Goal: Transaction & Acquisition: Purchase product/service

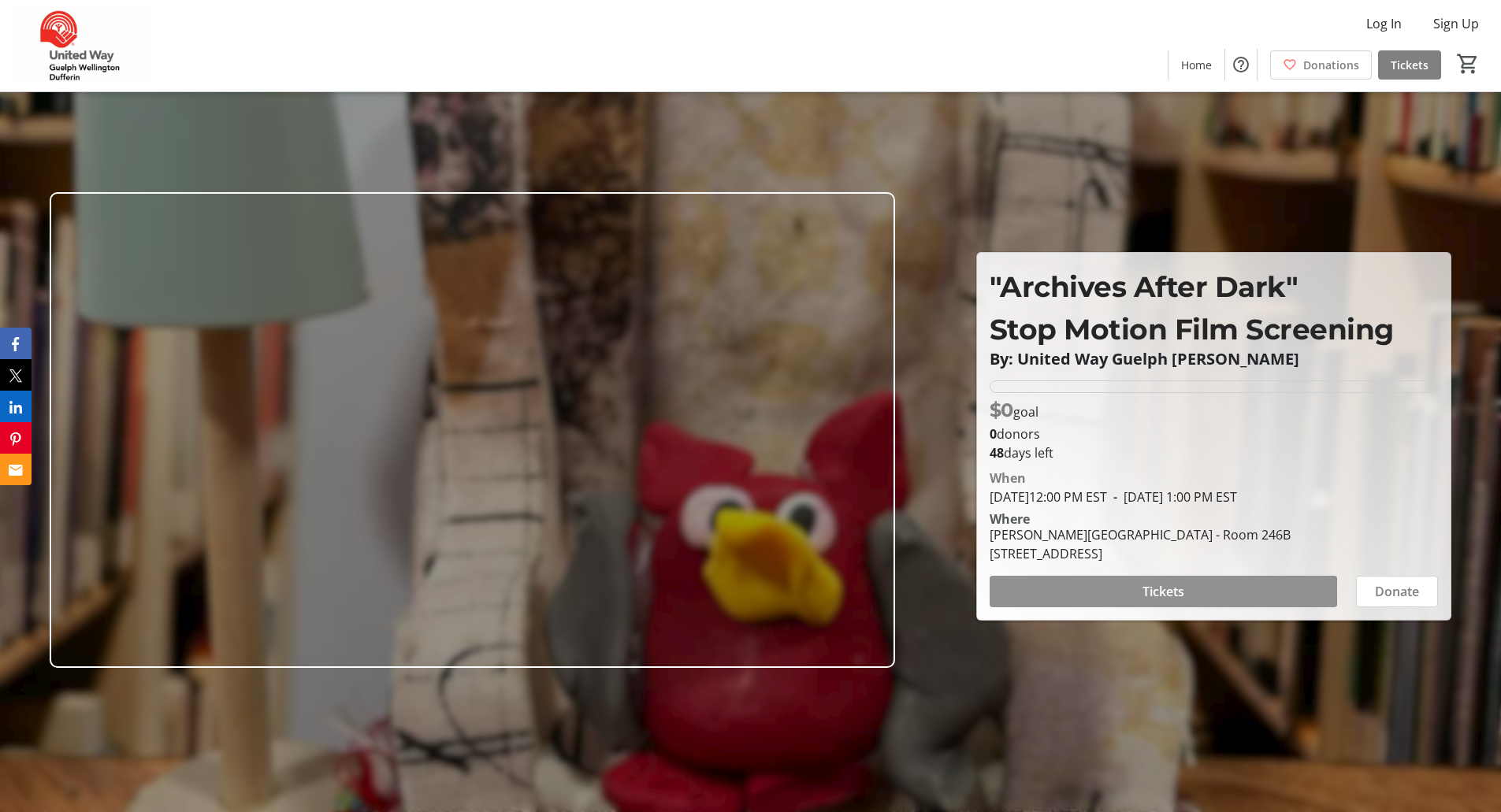
click at [1141, 590] on span at bounding box center [1163, 591] width 347 height 38
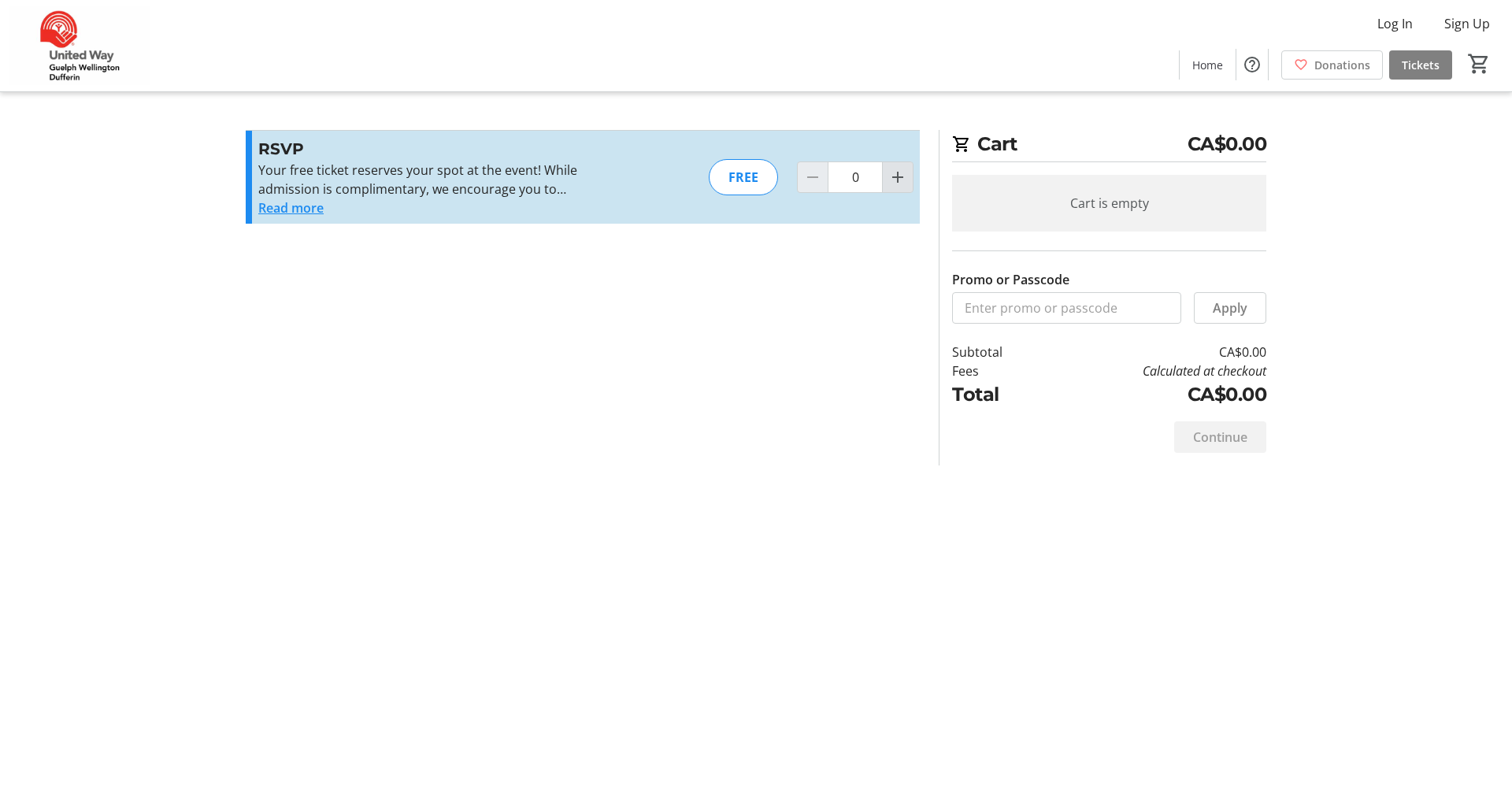
click at [889, 174] on mat-icon "Increment by one" at bounding box center [898, 177] width 19 height 19
type input "1"
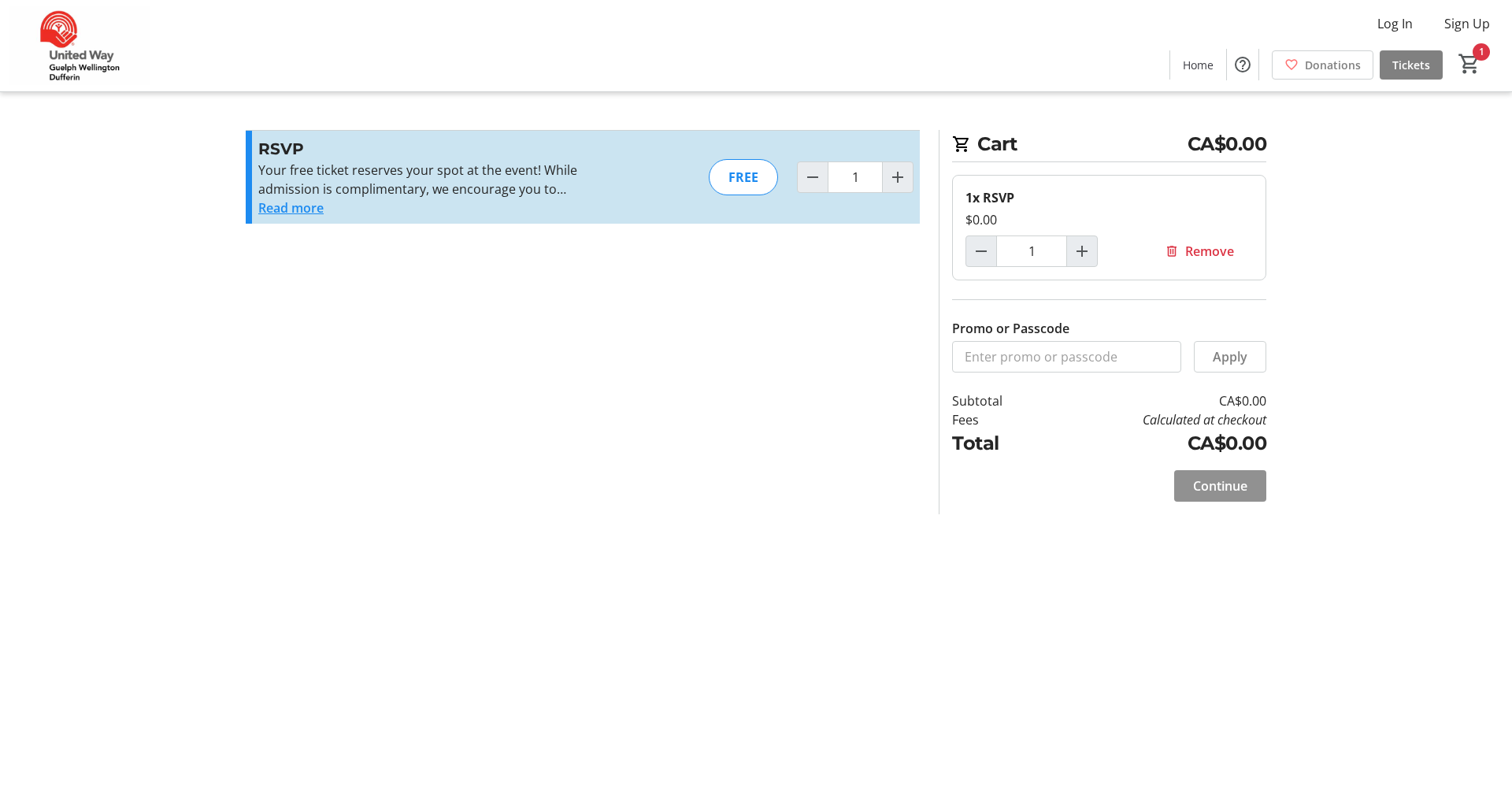
click at [1232, 488] on span "Continue" at bounding box center [1221, 486] width 55 height 19
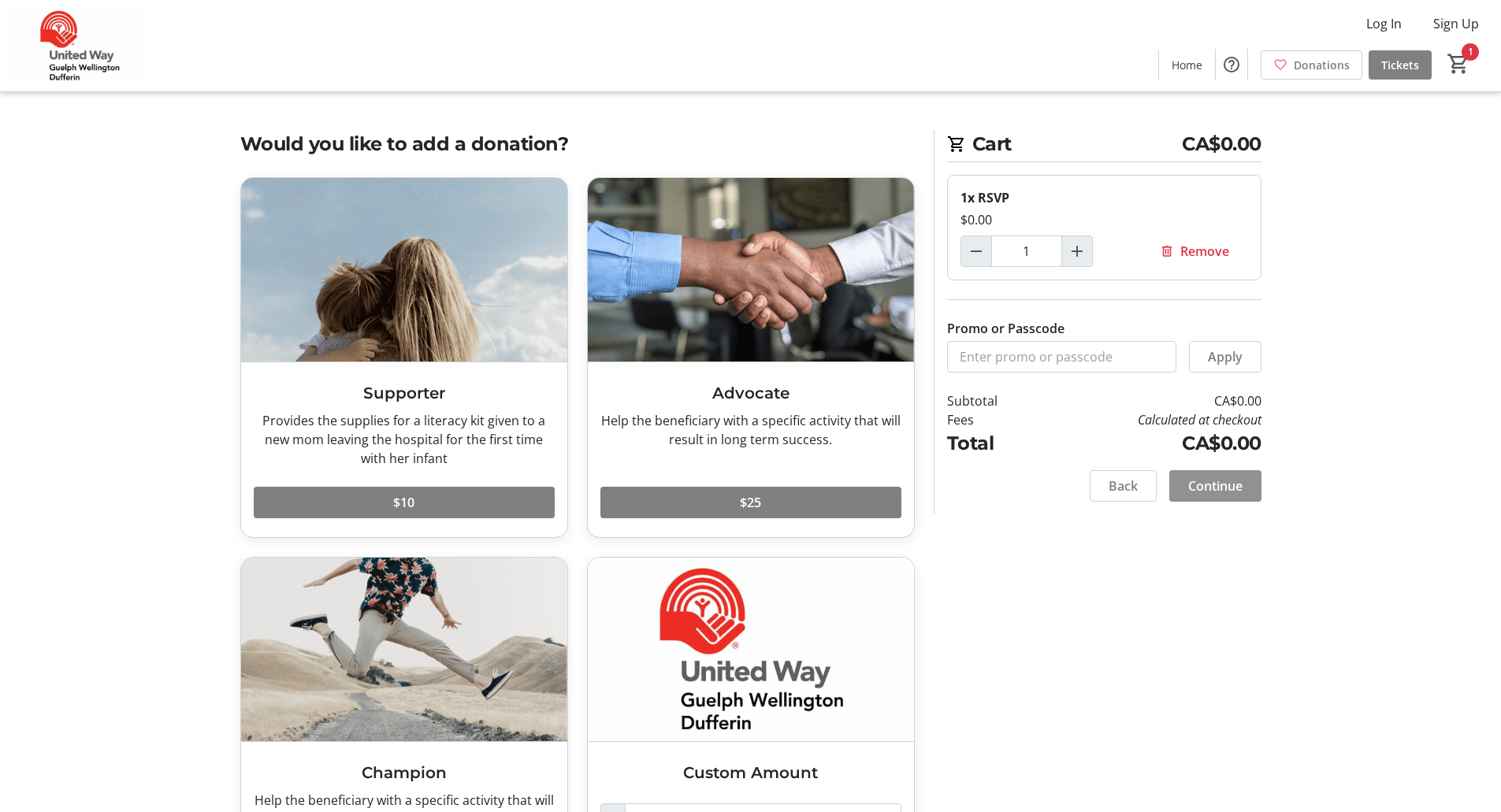
click at [1232, 488] on span "Continue" at bounding box center [1215, 486] width 55 height 19
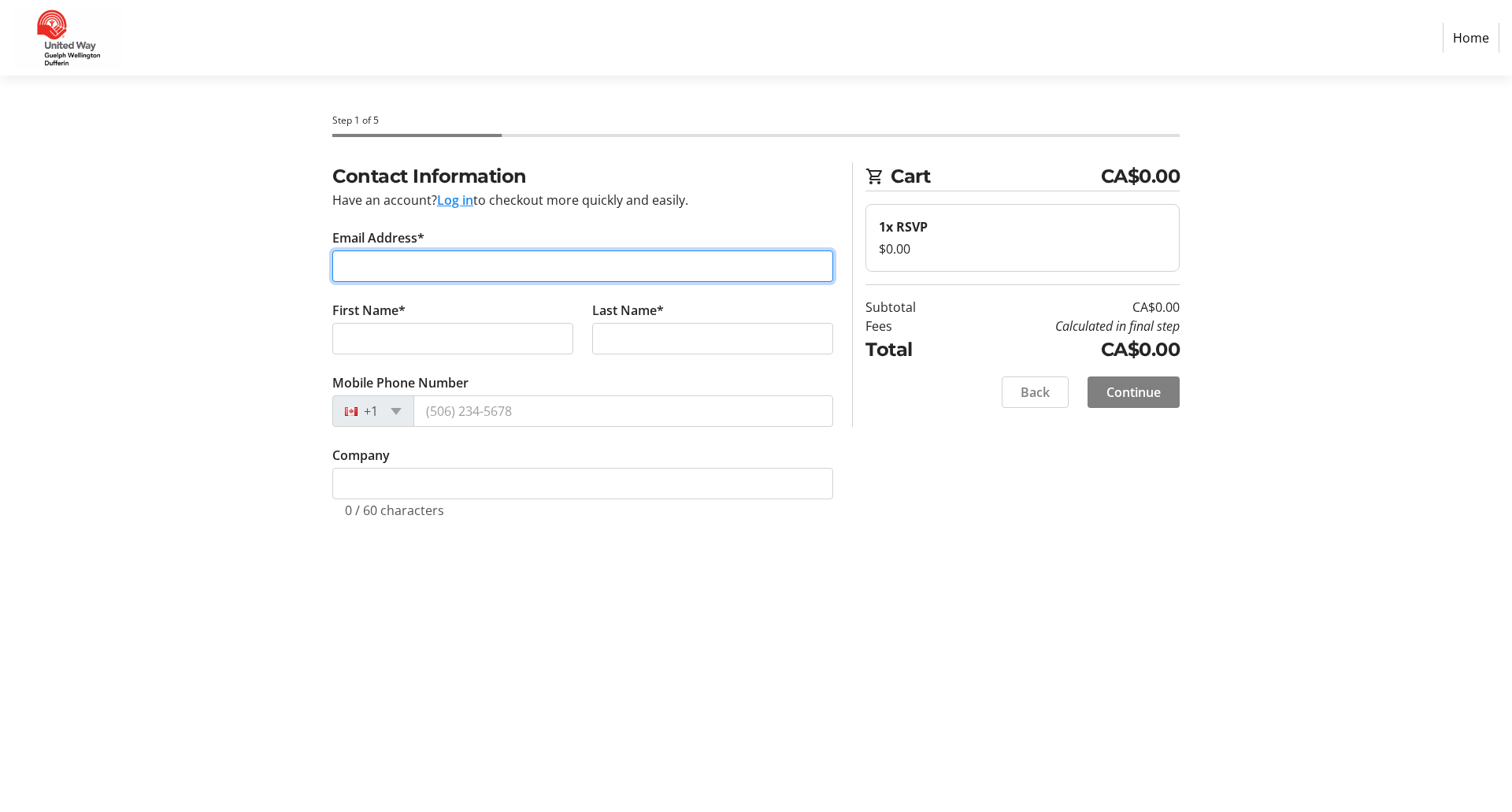
click at [408, 261] on input "Email Address*" at bounding box center [583, 265] width 501 height 31
type input "rbergart@uoguelph.ca"
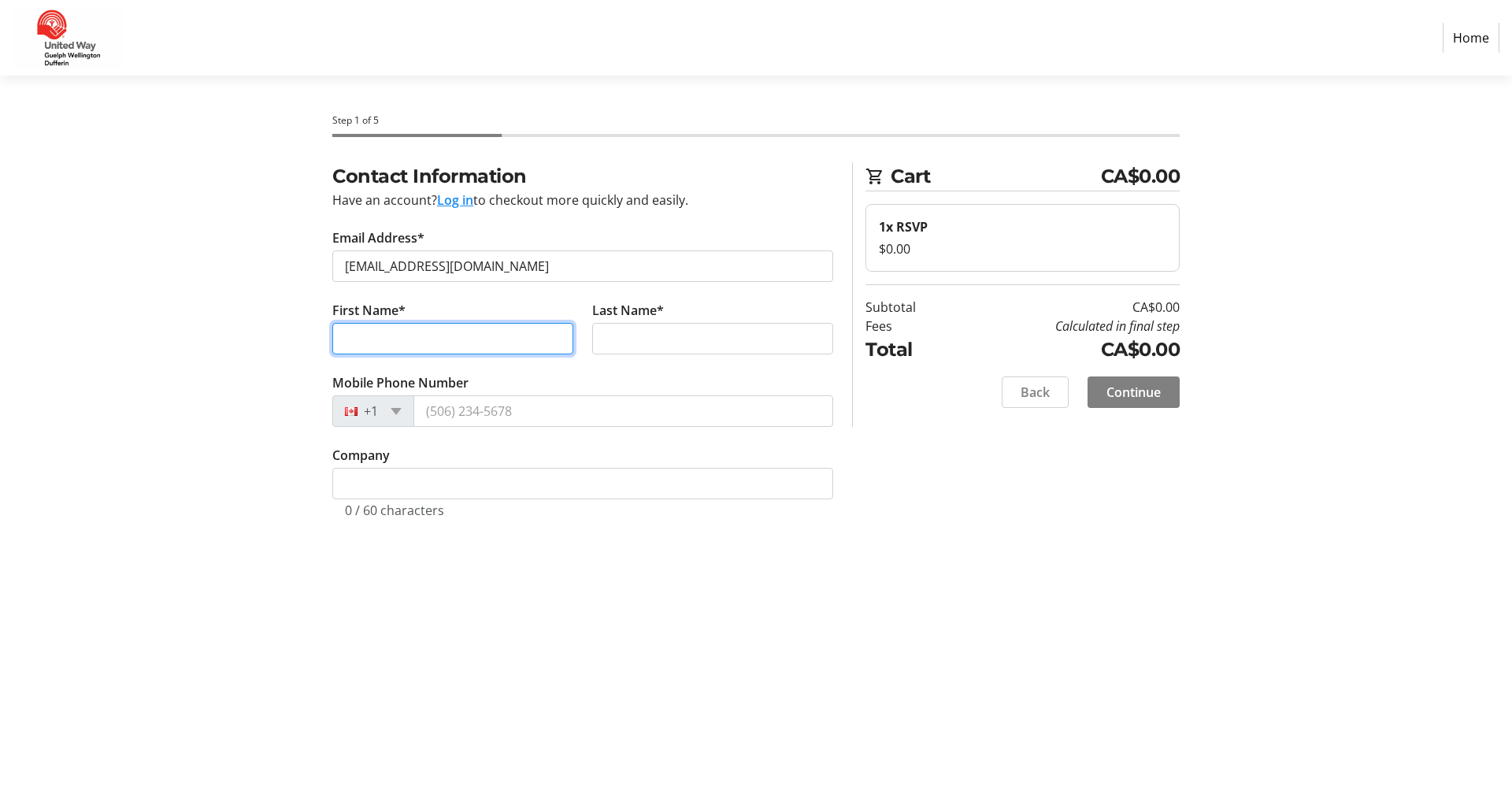
type input "Robin"
type input "Bergart"
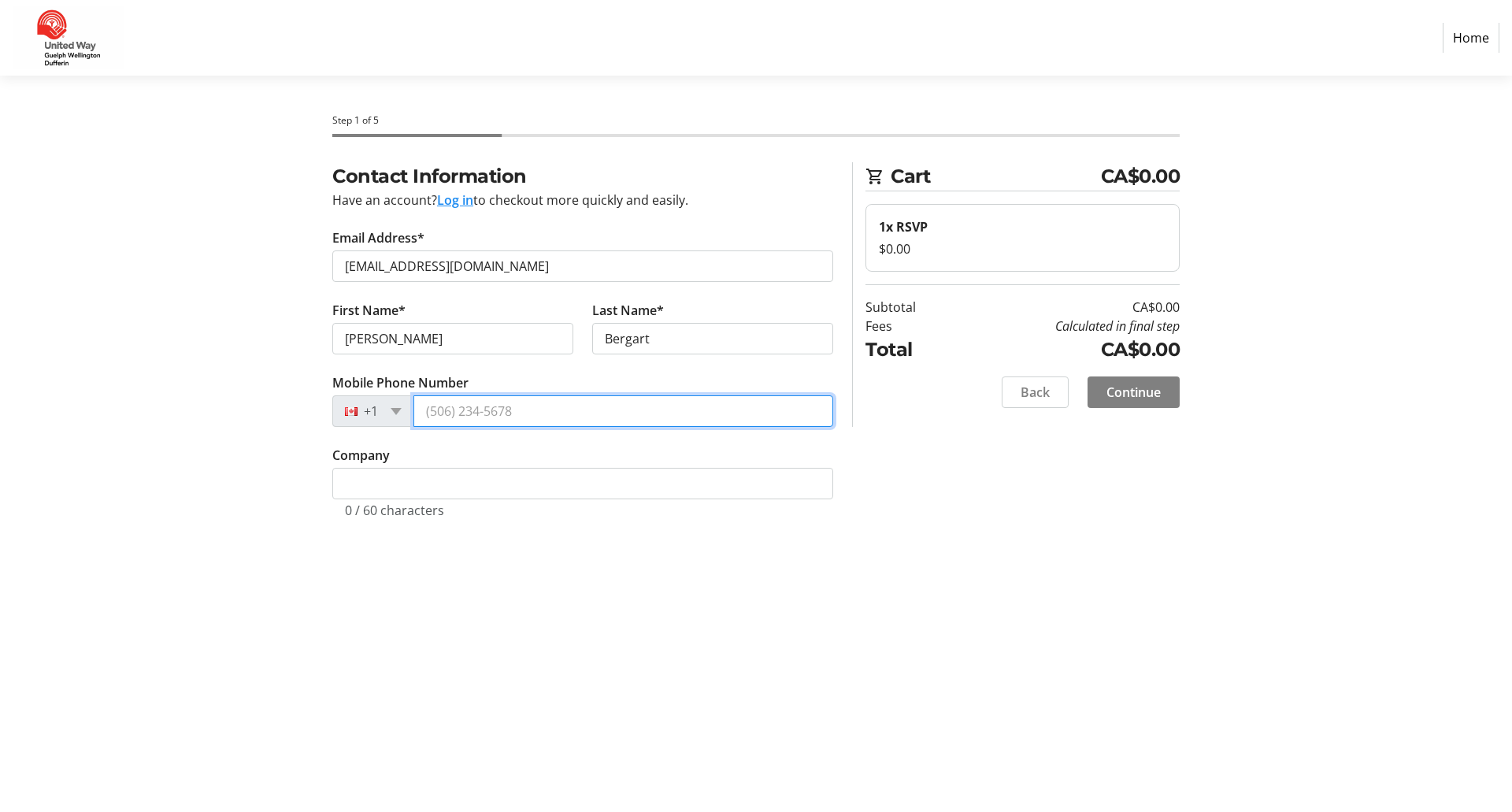
type input "(519) 829-0044"
drag, startPoint x: 526, startPoint y: 411, endPoint x: 400, endPoint y: 382, distance: 129.3
click at [401, 383] on tr-form-field "Mobile Phone Number +1 (519) 829-0044" at bounding box center [583, 409] width 501 height 72
click at [1135, 387] on span "Continue" at bounding box center [1134, 392] width 55 height 19
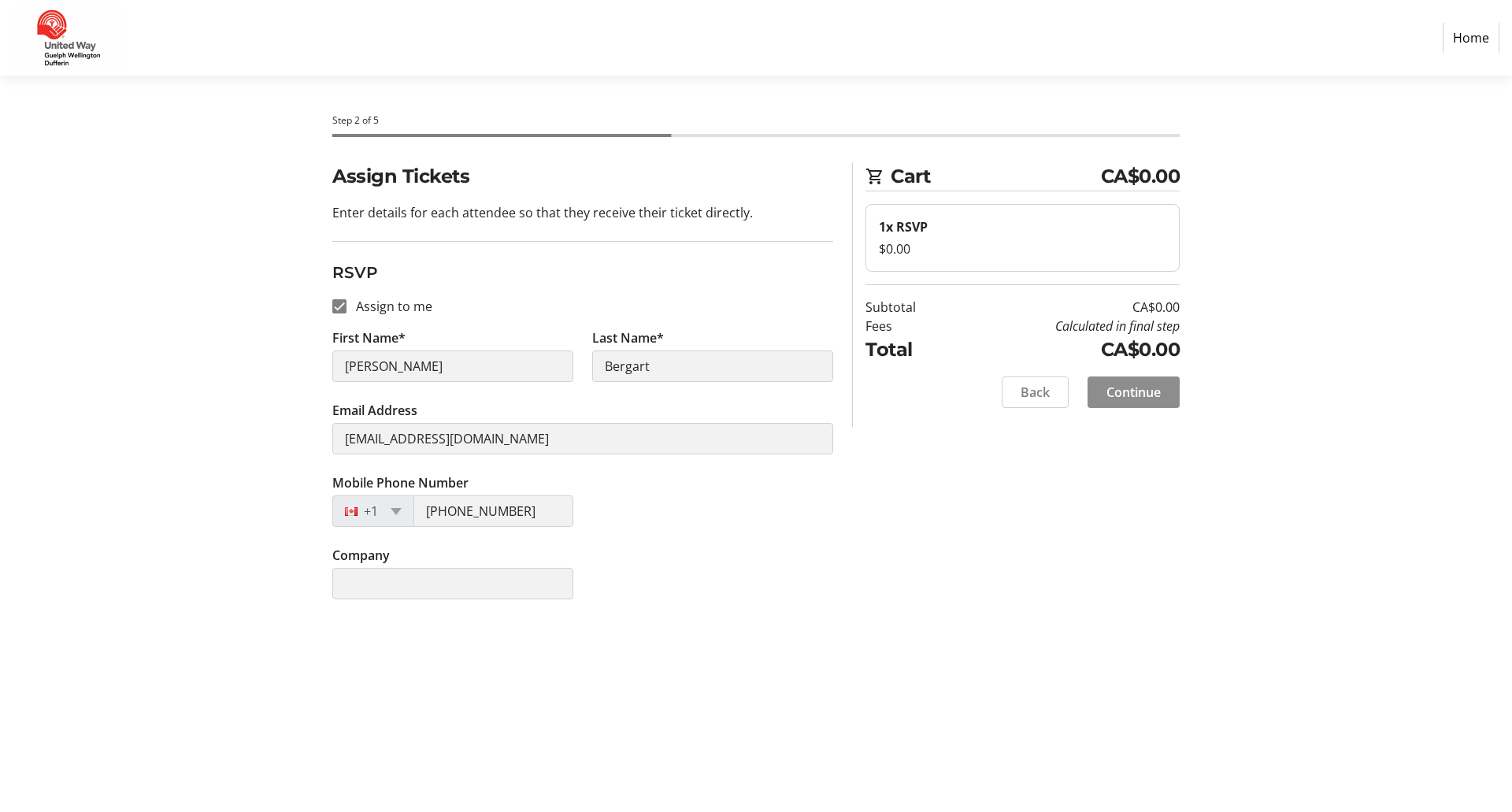
click at [1130, 388] on span "Continue" at bounding box center [1134, 392] width 55 height 19
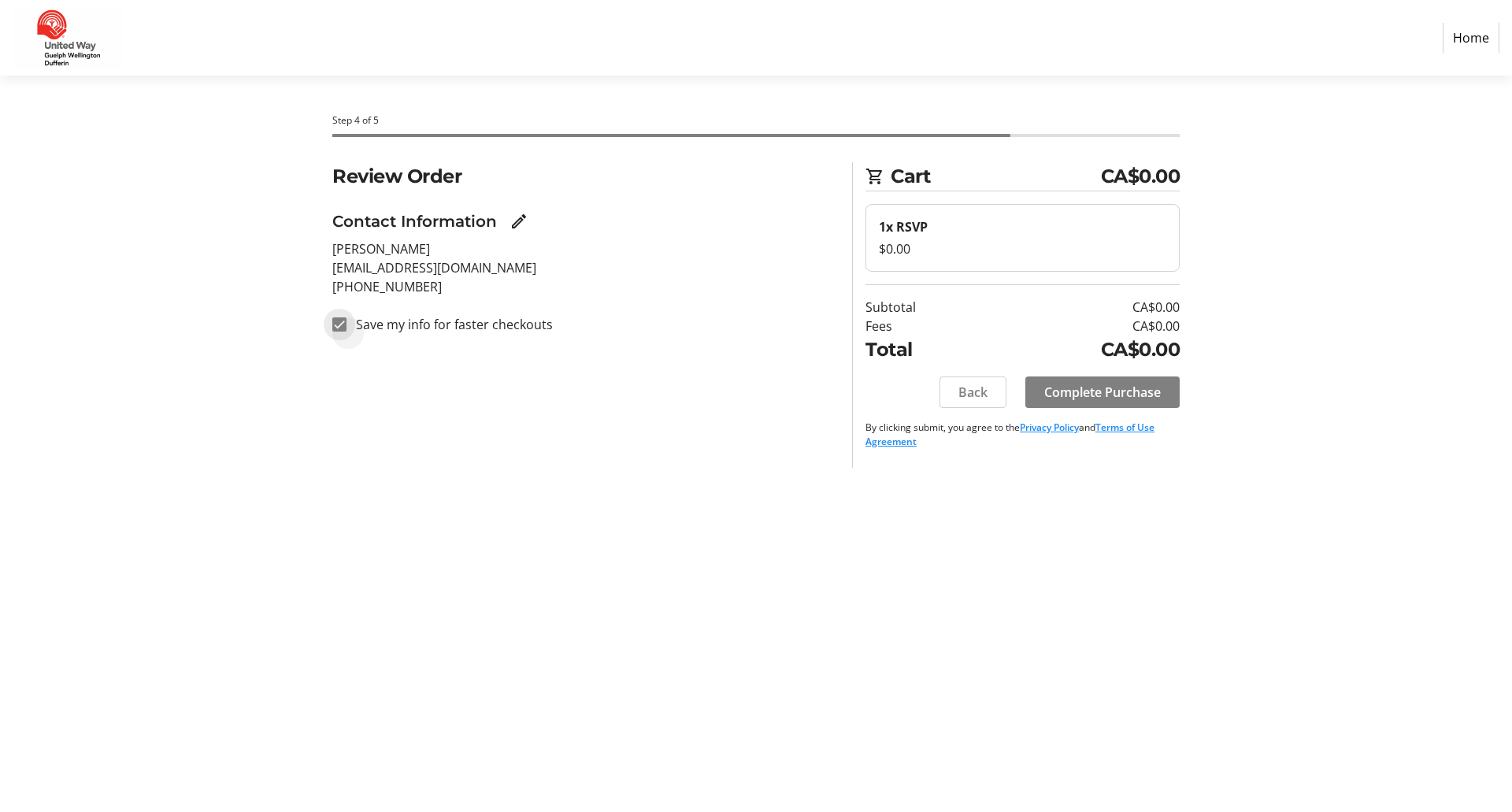
click at [334, 326] on input "Save my info for faster checkouts" at bounding box center [339, 324] width 14 height 14
checkbox input "false"
click at [1072, 385] on span "Complete Purchase" at bounding box center [1103, 392] width 116 height 19
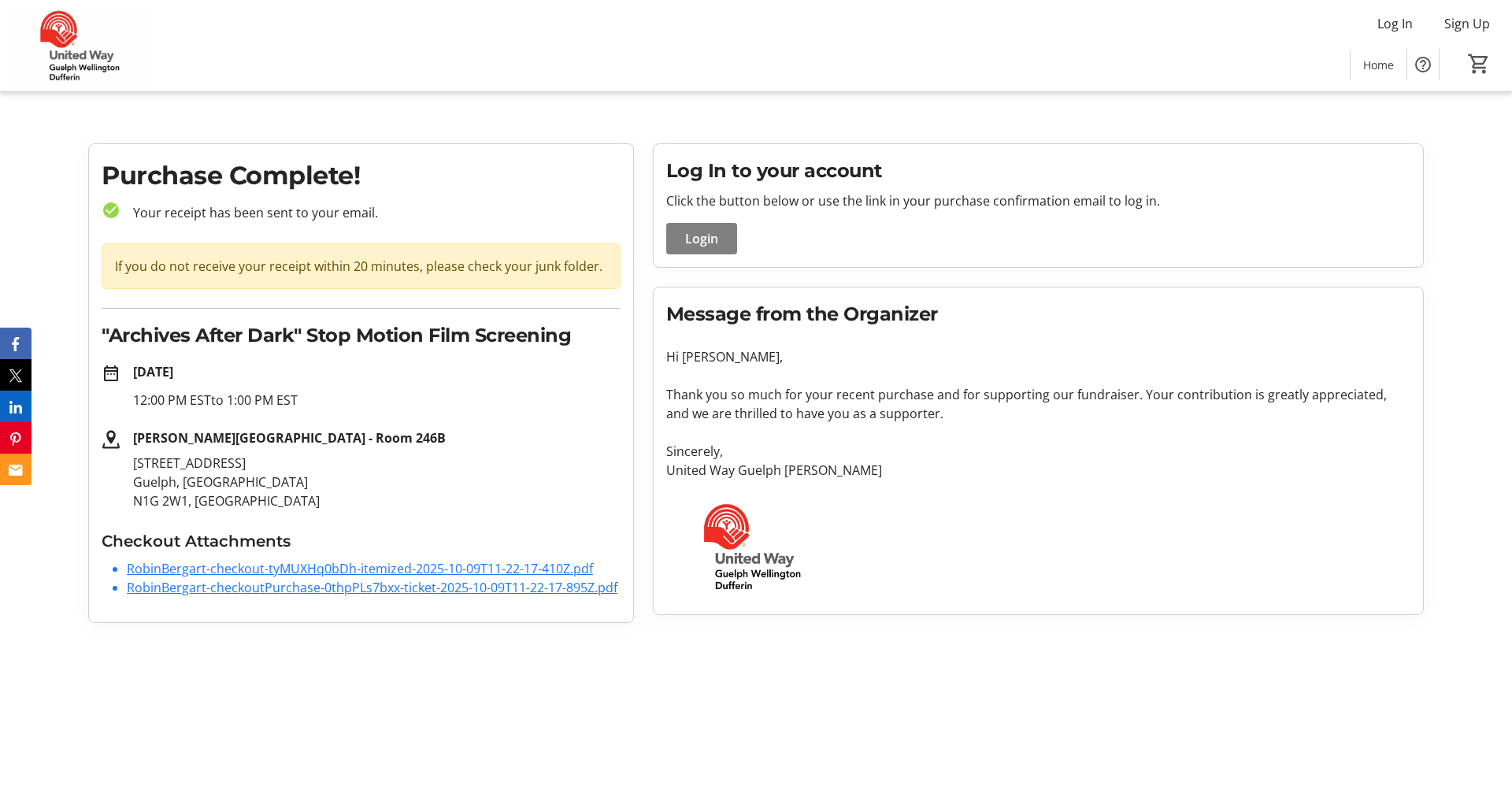
click at [394, 573] on link "RobinBergart-checkout-tyMUXHq0bDh-itemized-2025-10-09T11-22-17-410Z.pdf" at bounding box center [361, 569] width 467 height 18
